Goal: Navigation & Orientation: Find specific page/section

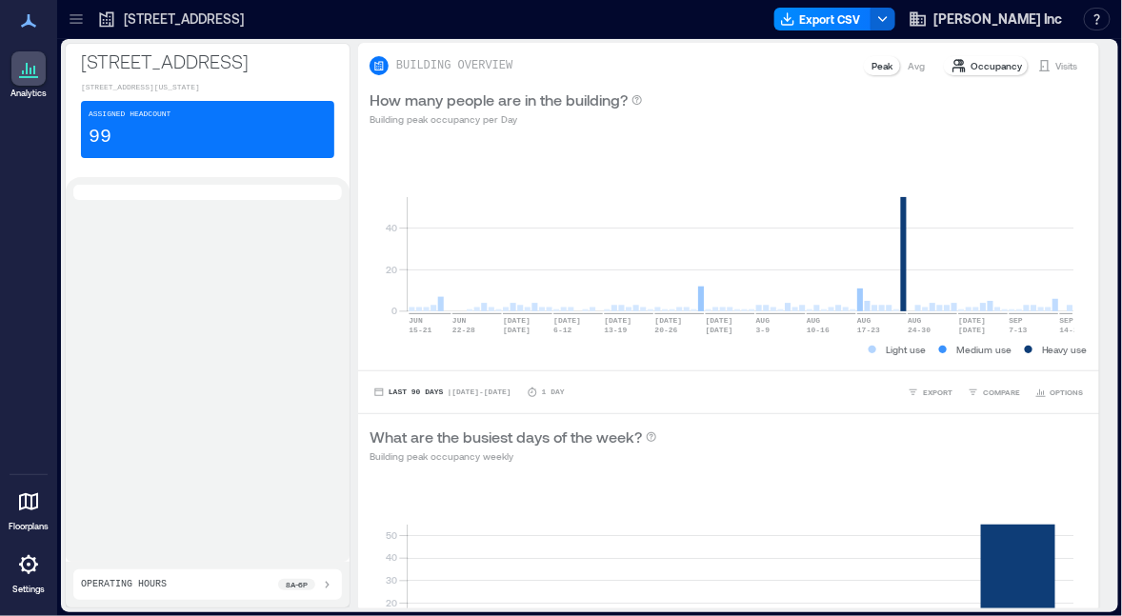
click at [80, 16] on icon at bounding box center [76, 19] width 19 height 19
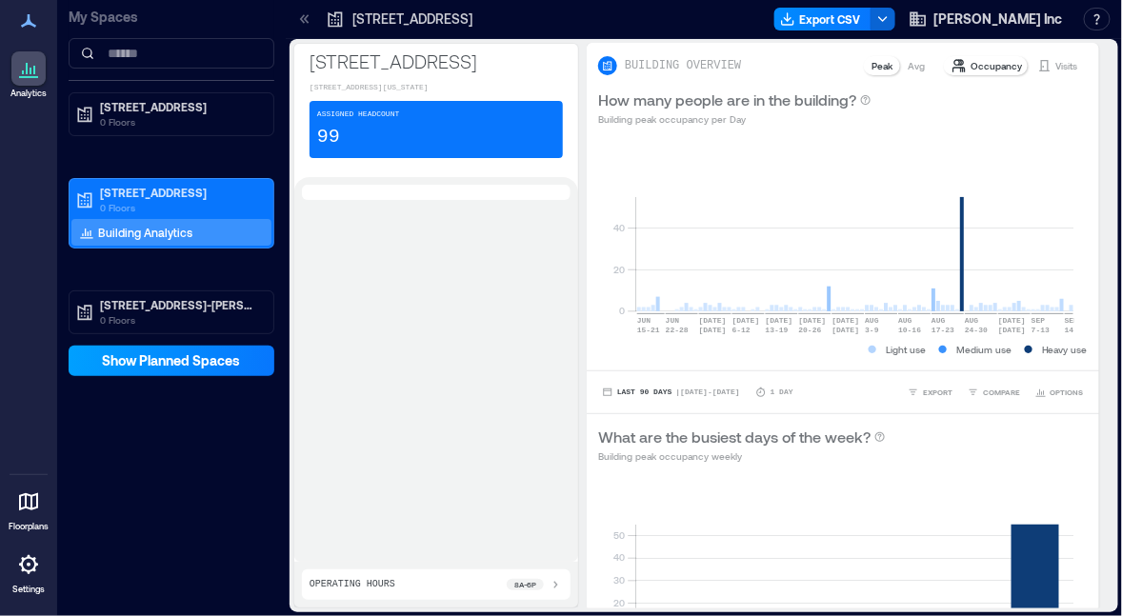
click at [124, 363] on span "Show Planned Spaces" at bounding box center [172, 360] width 138 height 19
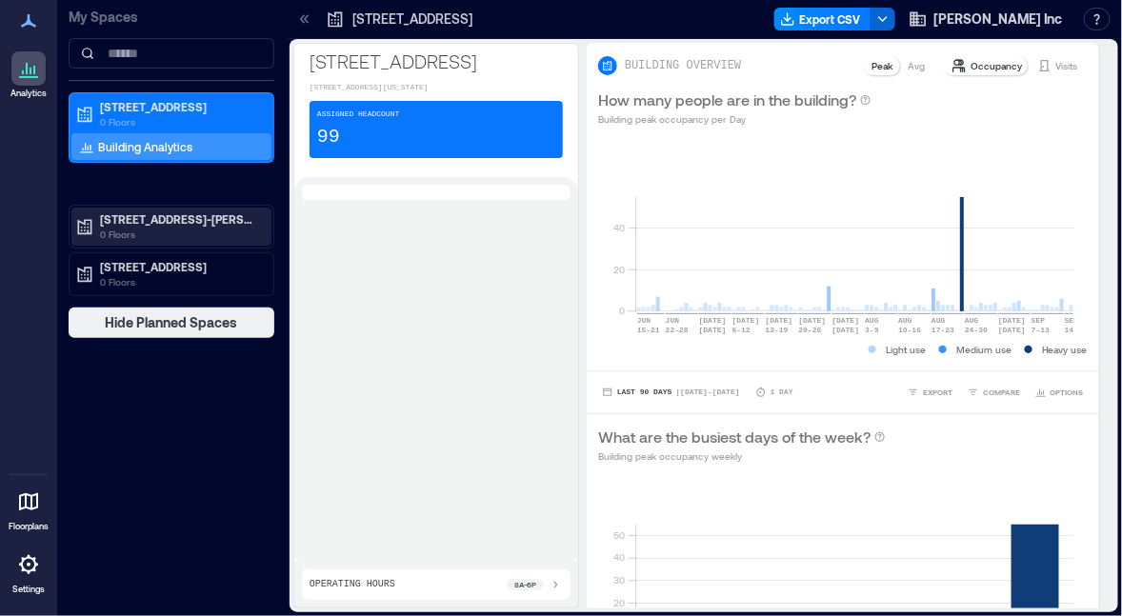
click at [168, 224] on p "[STREET_ADDRESS]-[PERSON_NAME] Alley" at bounding box center [180, 218] width 160 height 15
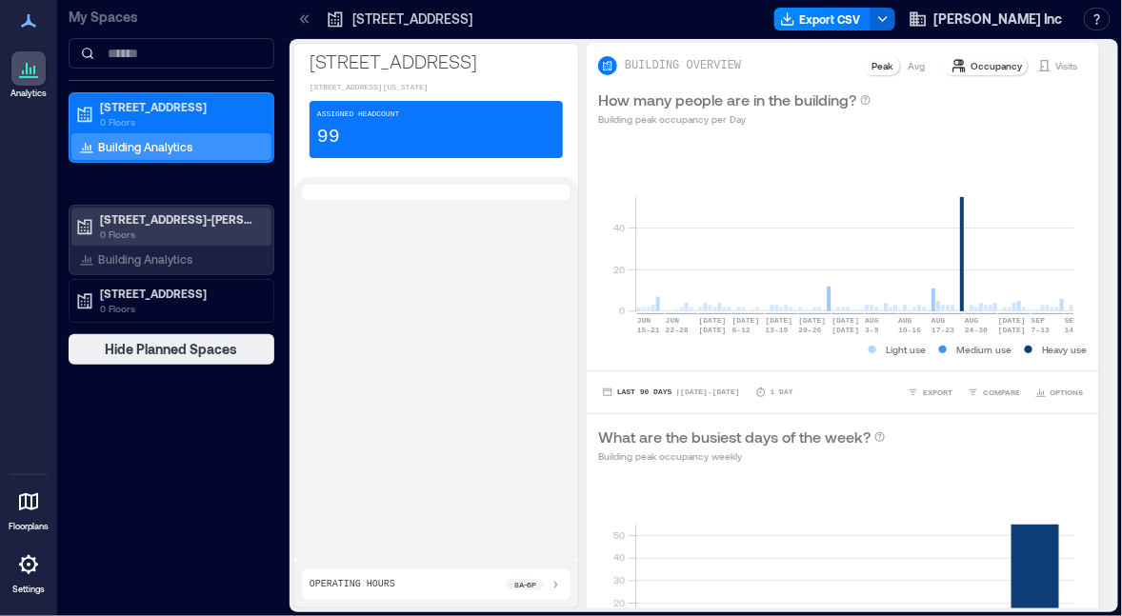
click at [168, 224] on p "[STREET_ADDRESS]-[PERSON_NAME] Alley" at bounding box center [180, 218] width 160 height 15
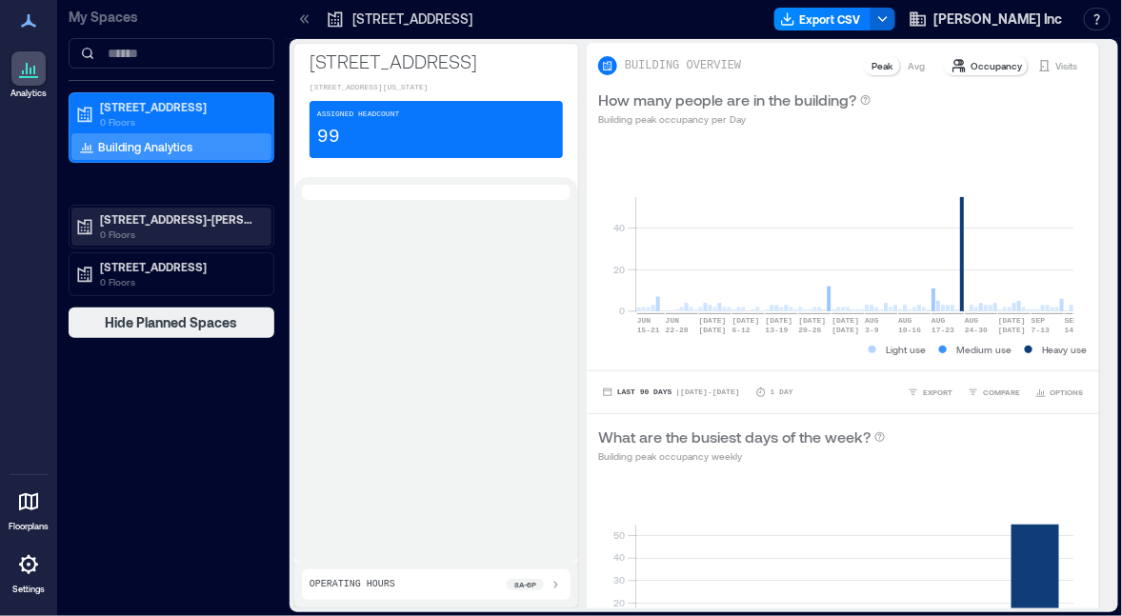
click at [168, 224] on p "[STREET_ADDRESS]-[PERSON_NAME] Alley" at bounding box center [180, 218] width 160 height 15
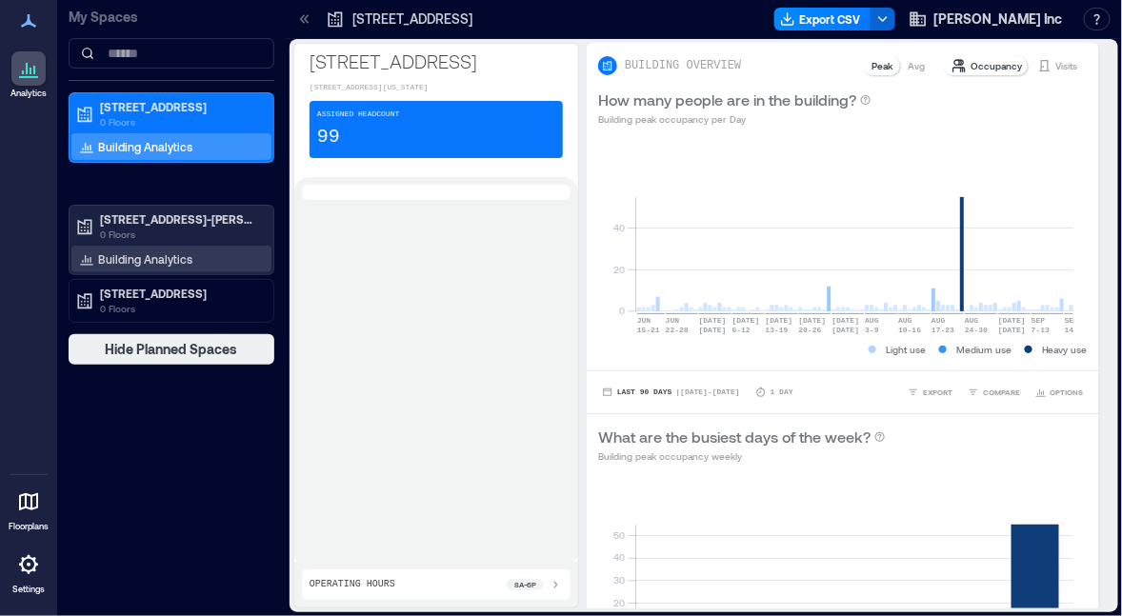
click at [135, 258] on p "Building Analytics" at bounding box center [145, 258] width 94 height 15
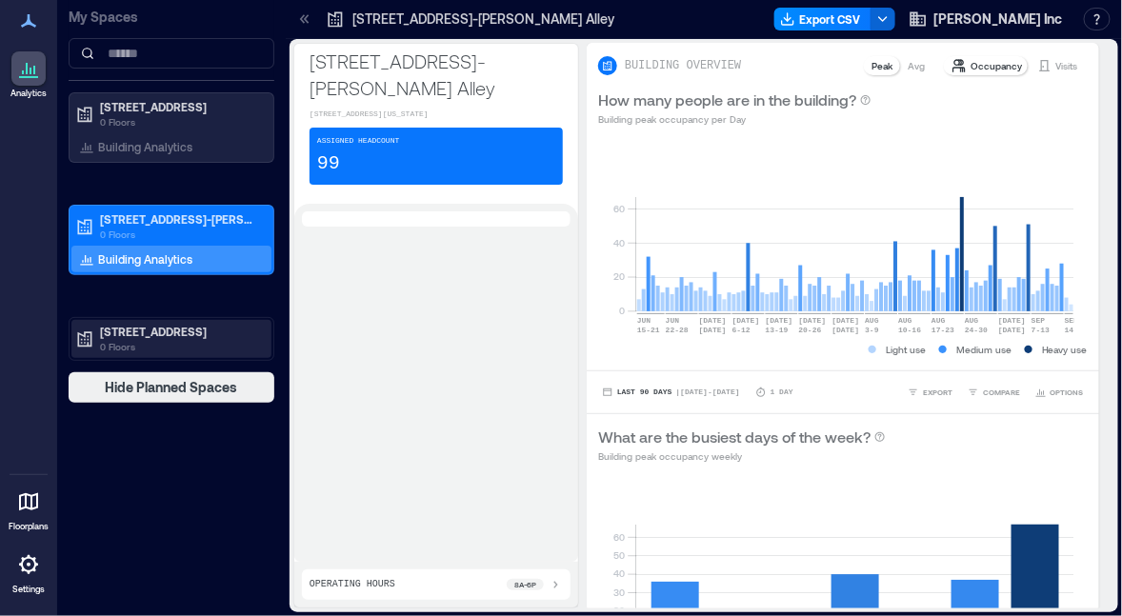
click at [193, 349] on p "0 Floors" at bounding box center [180, 346] width 160 height 15
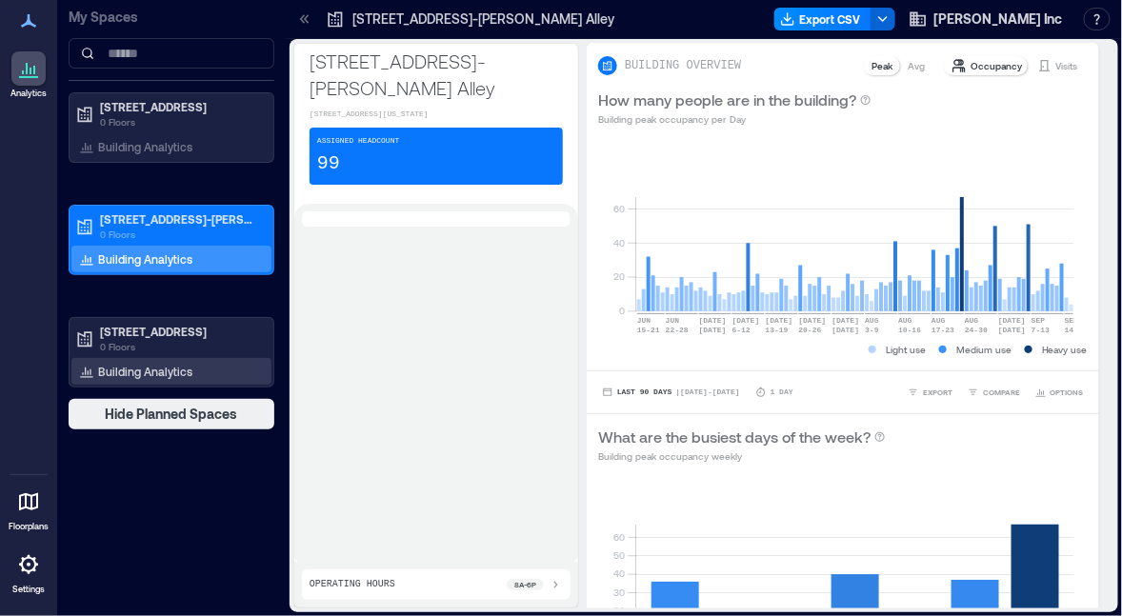
click at [163, 375] on p "Building Analytics" at bounding box center [145, 371] width 94 height 15
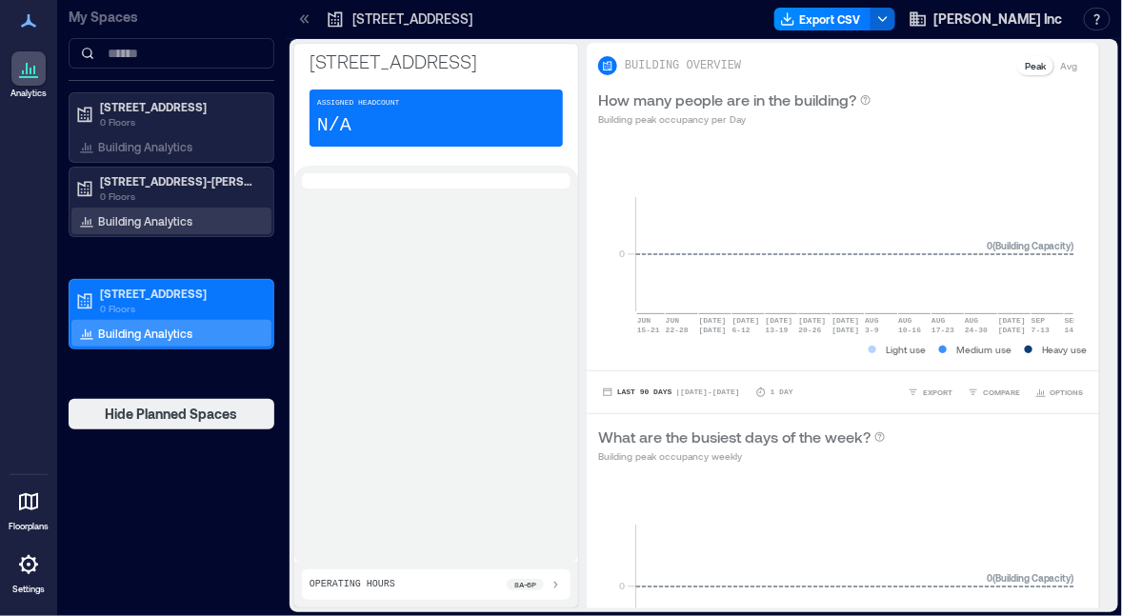
click at [220, 227] on div "Building Analytics" at bounding box center [171, 221] width 200 height 27
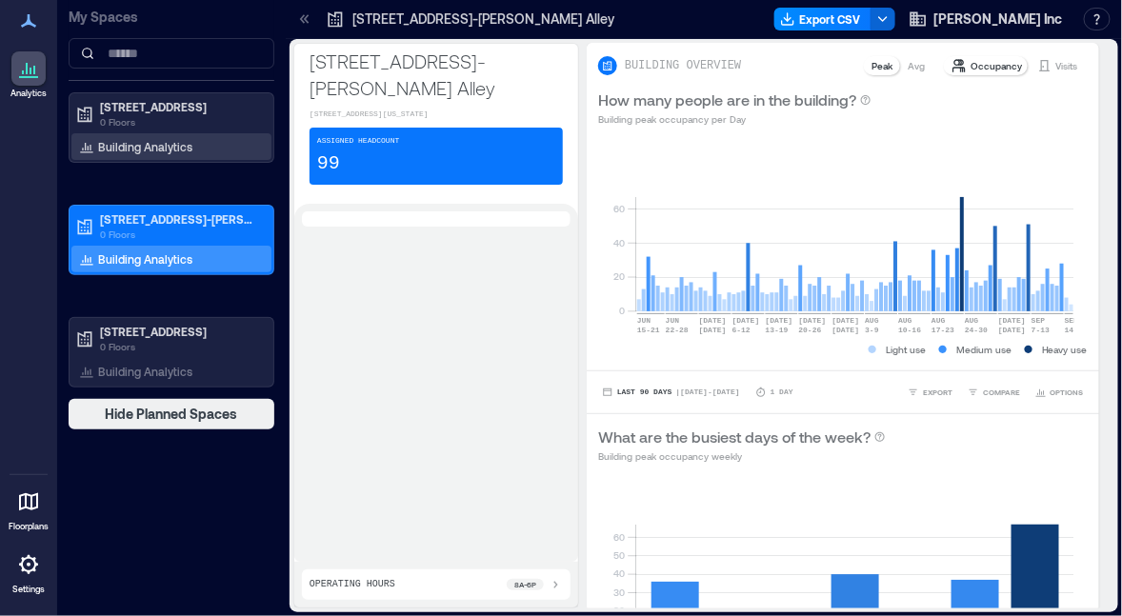
click at [169, 152] on p "Building Analytics" at bounding box center [145, 146] width 94 height 15
